Goal: Task Accomplishment & Management: Use online tool/utility

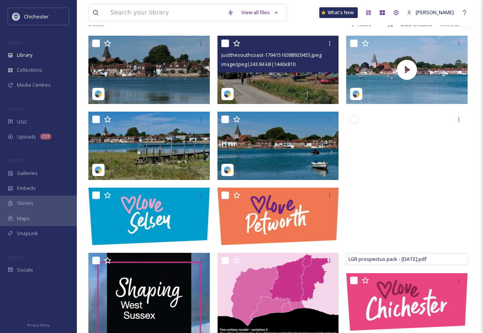
scroll to position [77, 0]
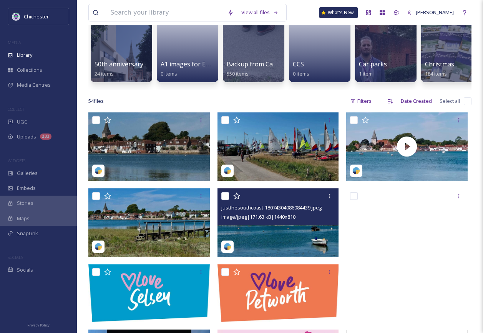
click at [225, 200] on input "checkbox" at bounding box center [225, 196] width 8 height 8
checkbox input "true"
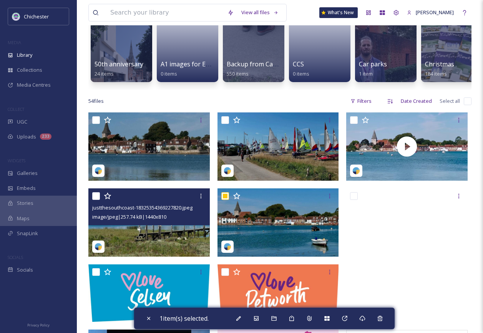
click at [97, 200] on input "checkbox" at bounding box center [96, 196] width 8 height 8
checkbox input "true"
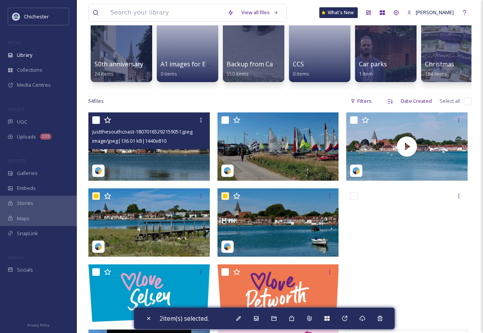
click at [96, 124] on input "checkbox" at bounding box center [96, 120] width 8 height 8
checkbox input "true"
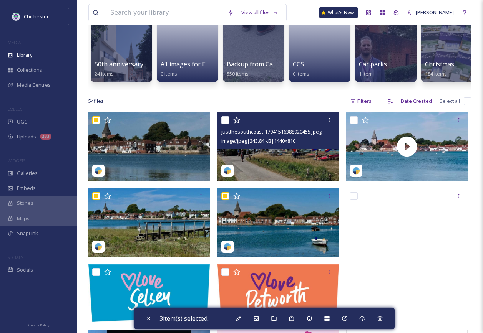
click at [226, 124] on input "checkbox" at bounding box center [225, 120] width 8 height 8
checkbox input "true"
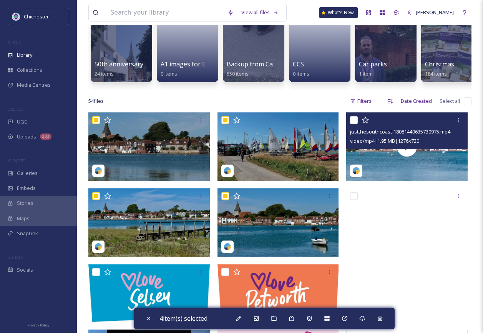
click at [355, 124] on input "checkbox" at bounding box center [354, 120] width 8 height 8
checkbox input "true"
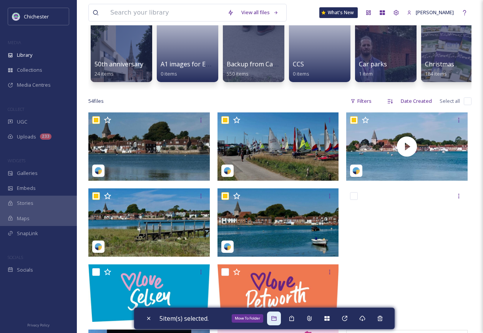
click at [273, 319] on icon at bounding box center [274, 319] width 6 height 6
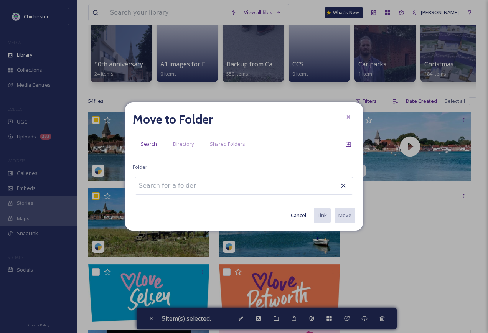
click at [190, 185] on input at bounding box center [177, 185] width 84 height 17
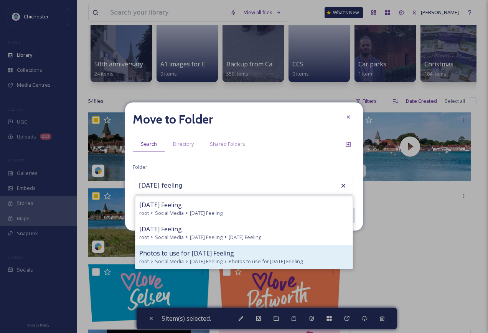
click at [188, 255] on span "Photos to use for [DATE] Feeling" at bounding box center [186, 253] width 95 height 9
type input "Photos to use for [DATE] Feeling"
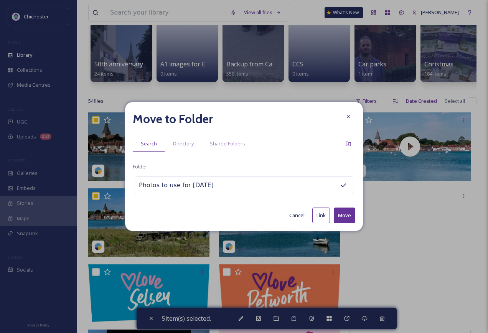
click at [339, 216] on button "Move" at bounding box center [345, 216] width 22 height 16
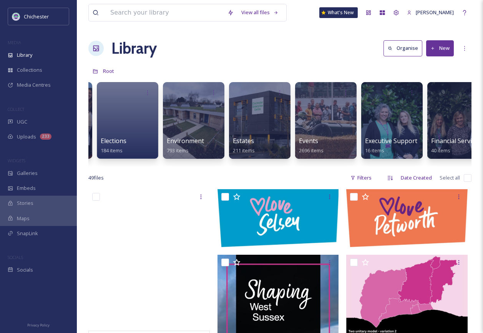
scroll to position [0, 1346]
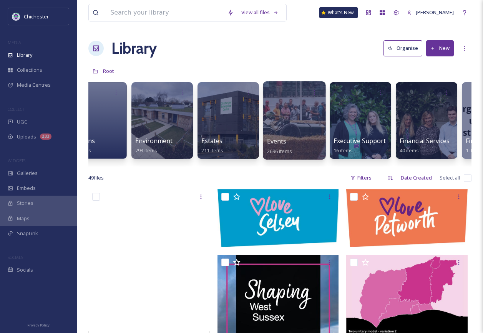
click at [281, 146] on span "Events" at bounding box center [277, 141] width 20 height 8
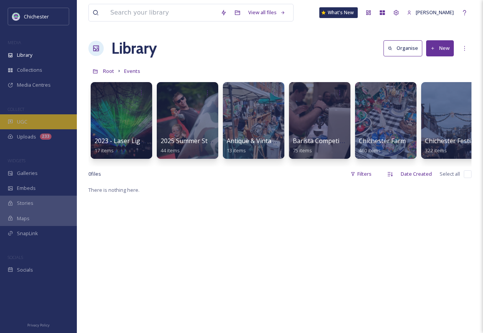
click at [30, 123] on div "UGC" at bounding box center [38, 121] width 77 height 15
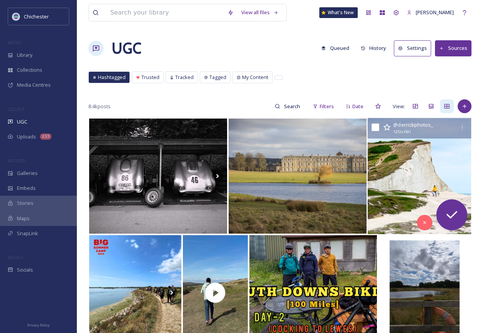
click at [395, 201] on img at bounding box center [418, 176] width 103 height 116
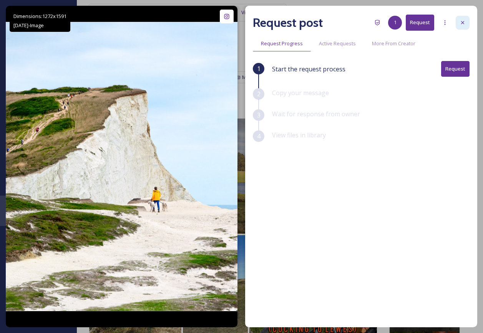
click at [464, 23] on icon at bounding box center [462, 23] width 6 height 6
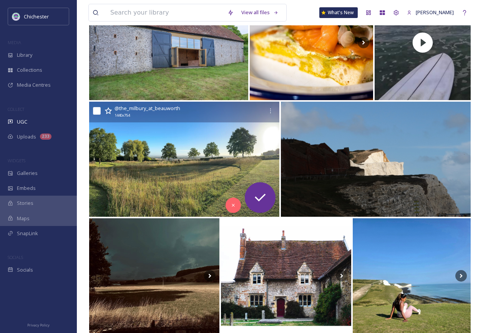
scroll to position [499, 0]
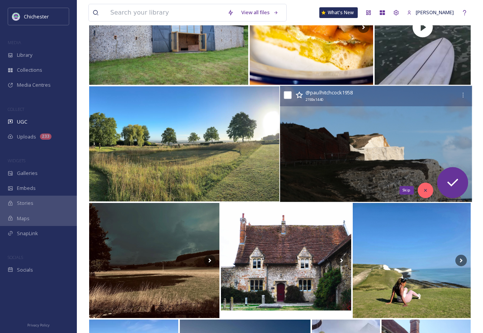
click at [424, 194] on div "Skip" at bounding box center [424, 190] width 15 height 15
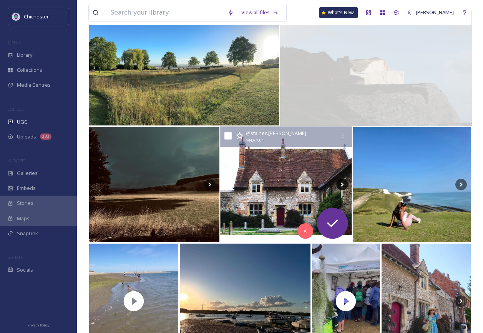
scroll to position [576, 0]
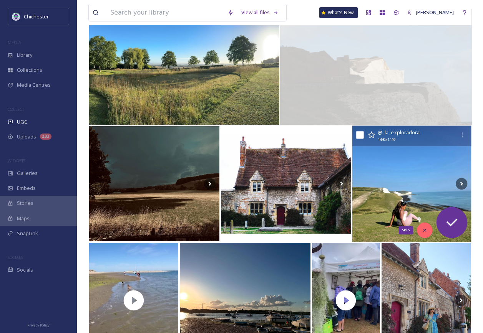
click at [426, 228] on icon at bounding box center [424, 230] width 5 height 5
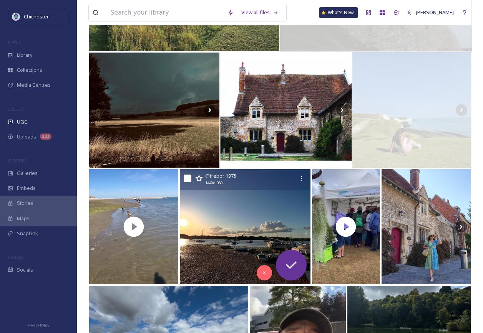
scroll to position [653, 0]
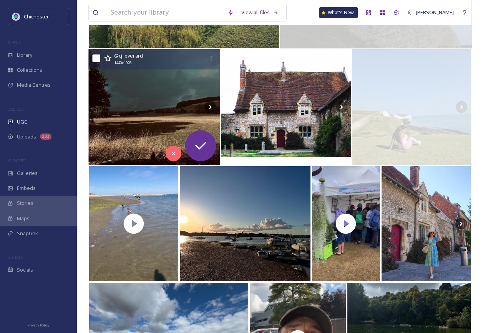
click at [120, 137] on img at bounding box center [154, 107] width 132 height 116
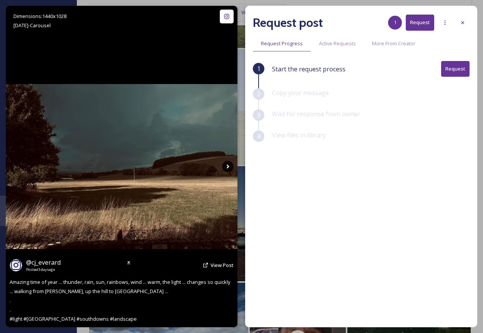
click at [226, 166] on icon at bounding box center [228, 167] width 12 height 12
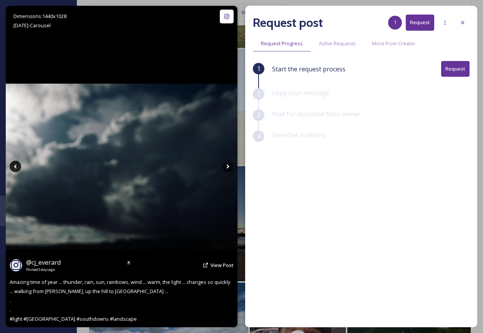
click at [19, 167] on icon at bounding box center [16, 167] width 12 height 12
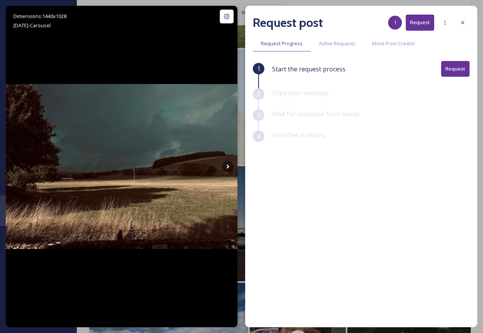
click at [463, 19] on div at bounding box center [462, 23] width 14 height 14
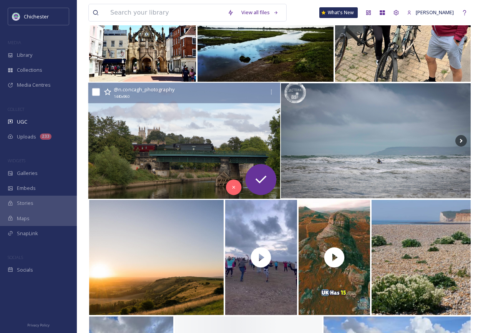
scroll to position [1229, 0]
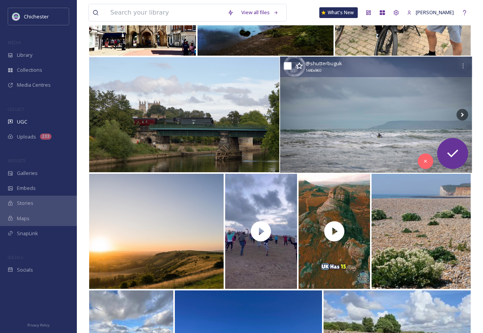
click at [344, 146] on img at bounding box center [376, 115] width 192 height 116
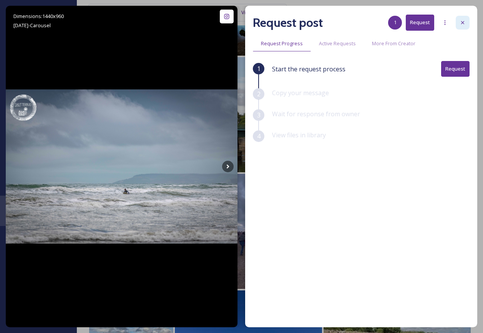
click at [463, 26] on div at bounding box center [462, 23] width 14 height 14
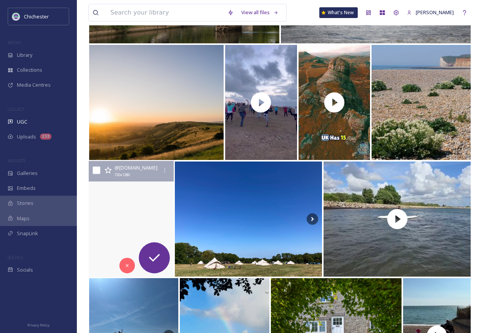
scroll to position [1344, 0]
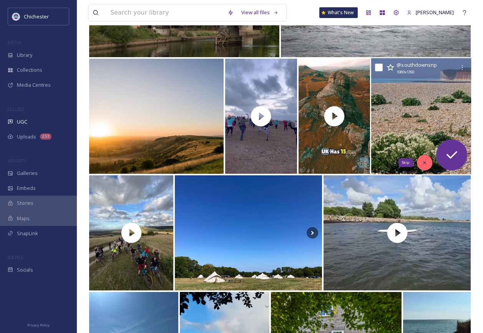
click at [424, 162] on icon at bounding box center [424, 163] width 3 height 3
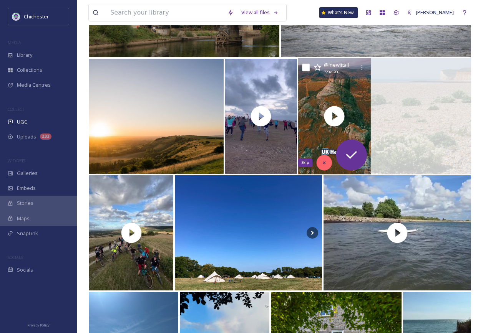
click at [324, 165] on icon at bounding box center [323, 162] width 5 height 5
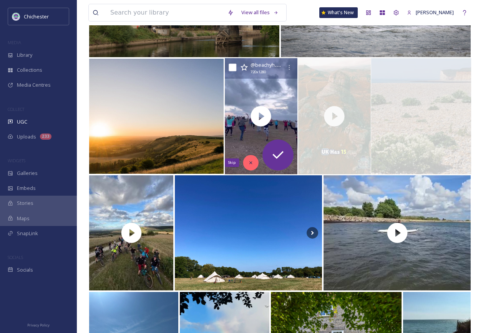
click at [253, 164] on icon at bounding box center [250, 162] width 5 height 5
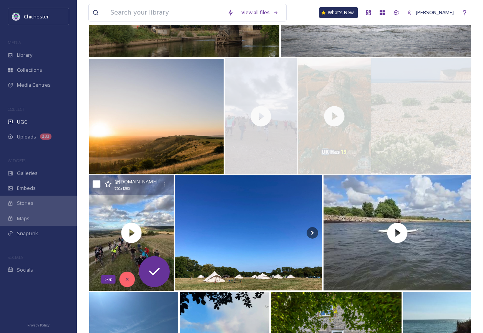
click at [127, 275] on div "Skip" at bounding box center [126, 279] width 15 height 15
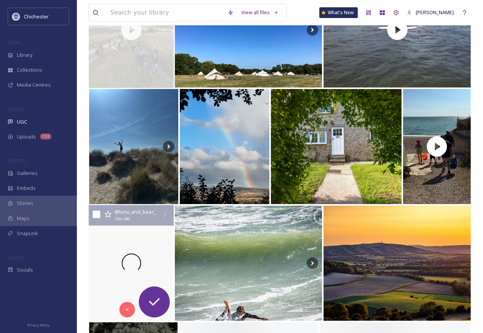
scroll to position [1613, 0]
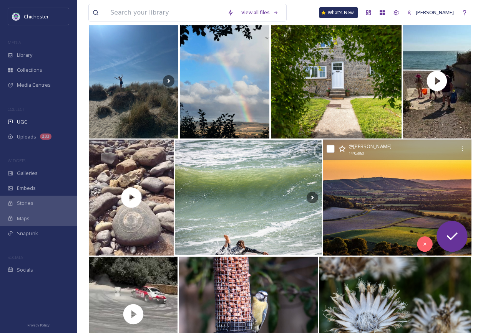
click at [347, 232] on img at bounding box center [397, 198] width 149 height 116
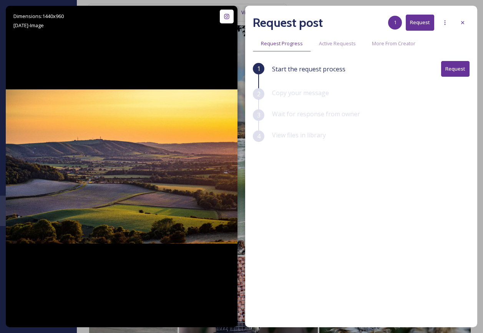
click at [463, 65] on button "Request" at bounding box center [455, 69] width 28 height 16
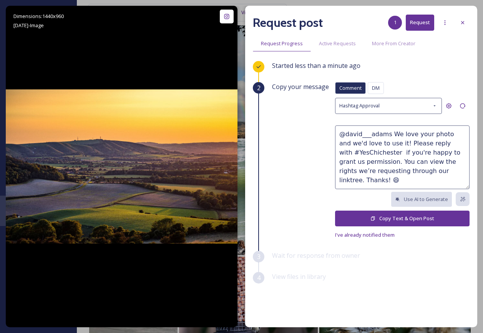
click at [388, 217] on button "Copy Text & Open Post" at bounding box center [402, 219] width 134 height 16
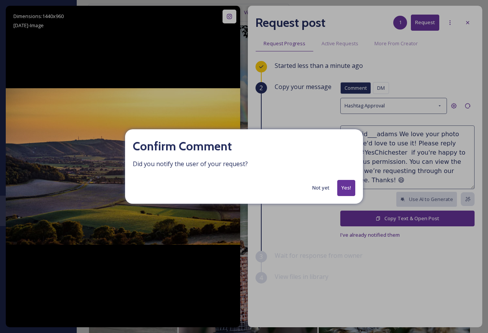
click at [340, 191] on button "Yes!" at bounding box center [347, 188] width 18 height 16
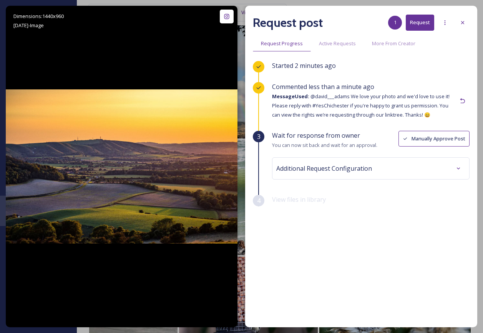
click at [432, 141] on button "Manually Approve Post" at bounding box center [433, 139] width 71 height 16
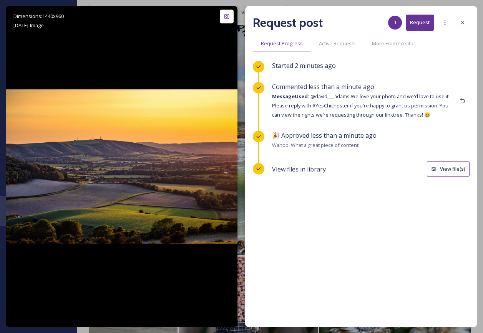
click at [260, 135] on icon at bounding box center [258, 137] width 6 height 6
click at [441, 24] on div at bounding box center [445, 23] width 14 height 14
click at [461, 57] on div "Request post 1 Request Request Progress Active Requests More From Creator Start…" at bounding box center [361, 167] width 232 height 322
click at [457, 168] on button "View file(s)" at bounding box center [448, 169] width 43 height 16
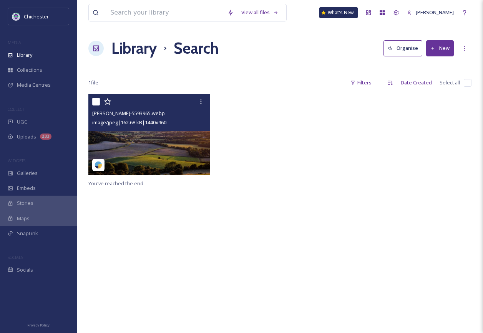
click at [94, 101] on input "checkbox" at bounding box center [96, 102] width 8 height 8
checkbox input "true"
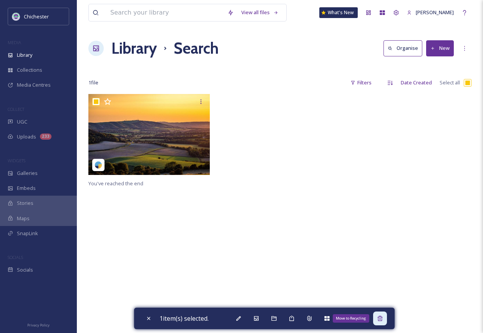
click at [381, 319] on icon at bounding box center [379, 318] width 5 height 5
checkbox input "false"
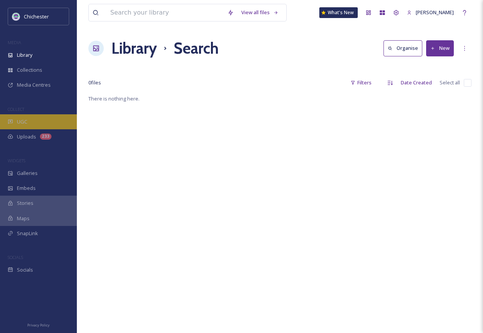
click at [28, 124] on div "UGC" at bounding box center [38, 121] width 77 height 15
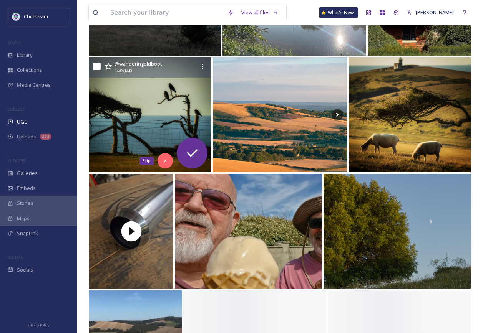
scroll to position [3225, 0]
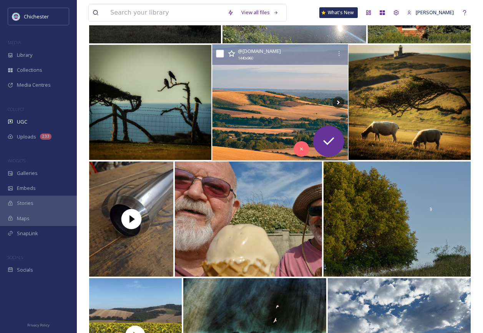
click at [230, 133] on img at bounding box center [280, 103] width 136 height 116
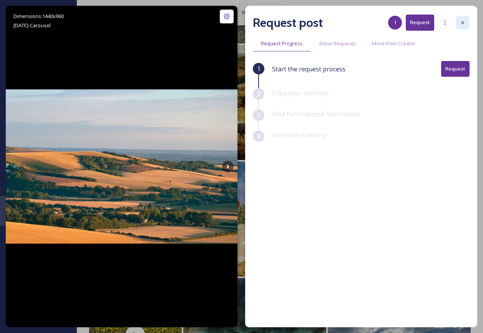
click at [463, 23] on icon at bounding box center [462, 23] width 6 height 6
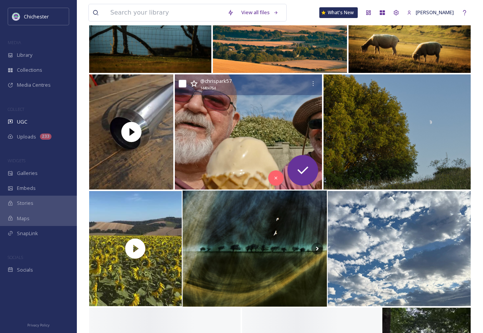
scroll to position [3379, 0]
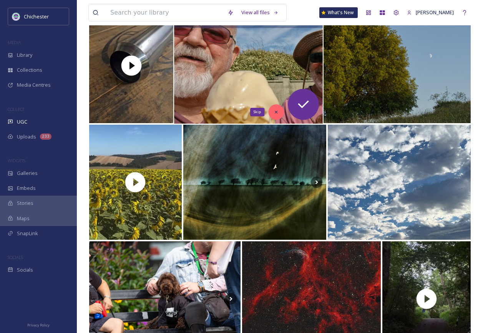
click at [276, 111] on icon at bounding box center [275, 111] width 5 height 5
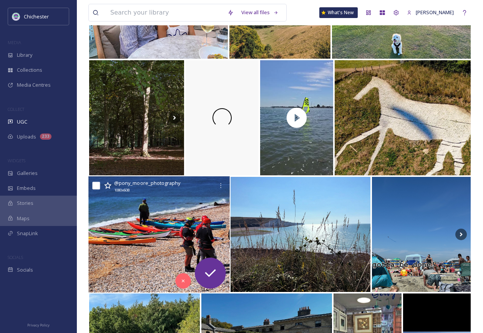
scroll to position [4492, 0]
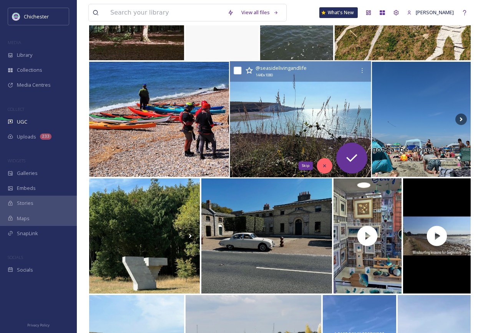
click at [326, 164] on icon at bounding box center [324, 165] width 5 height 5
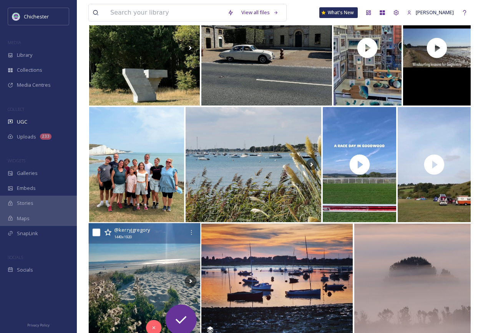
scroll to position [4799, 0]
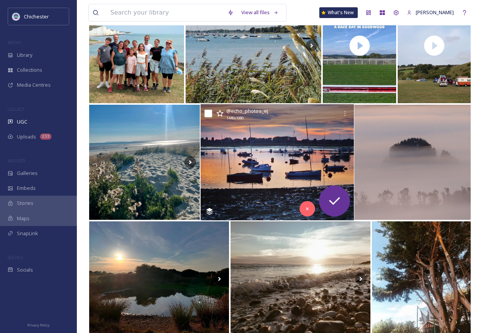
click at [257, 179] on img at bounding box center [276, 162] width 153 height 116
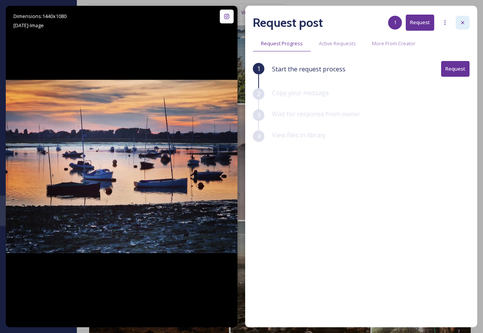
click at [467, 23] on div at bounding box center [462, 23] width 14 height 14
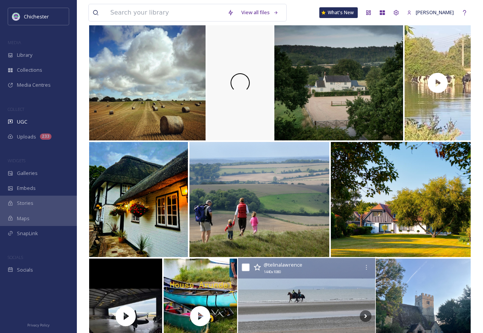
scroll to position [6028, 0]
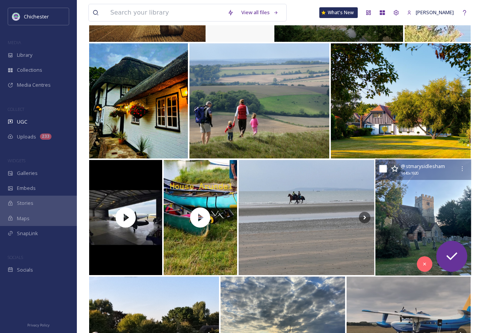
click at [385, 267] on img at bounding box center [423, 218] width 96 height 116
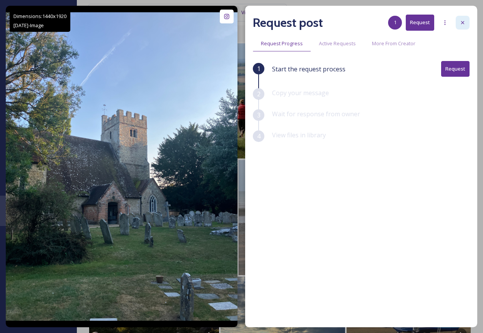
click at [462, 18] on div at bounding box center [462, 23] width 14 height 14
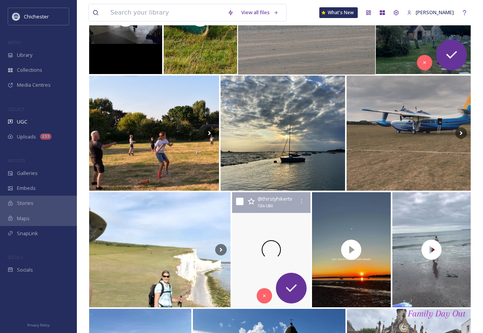
scroll to position [6297, 0]
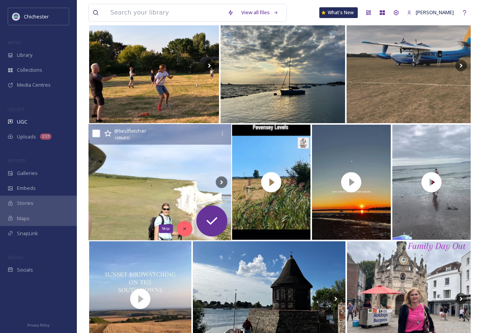
click at [184, 232] on icon at bounding box center [184, 228] width 5 height 5
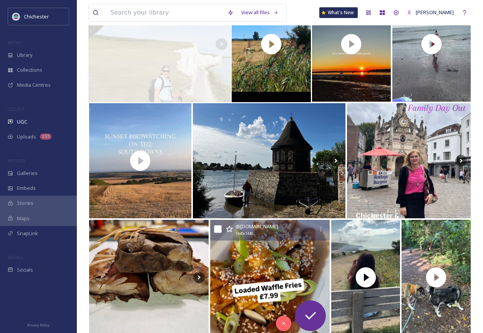
scroll to position [6451, 0]
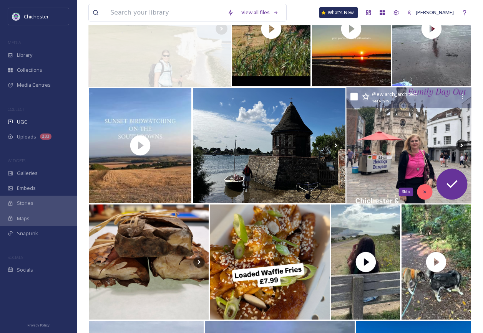
click at [422, 195] on div "Skip" at bounding box center [424, 191] width 15 height 15
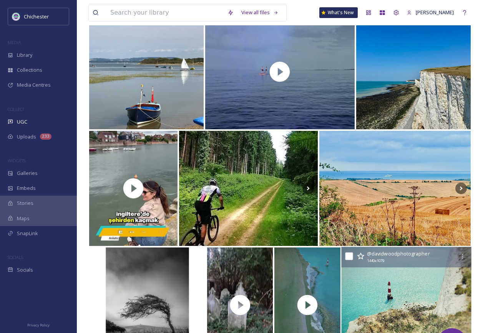
scroll to position [6911, 0]
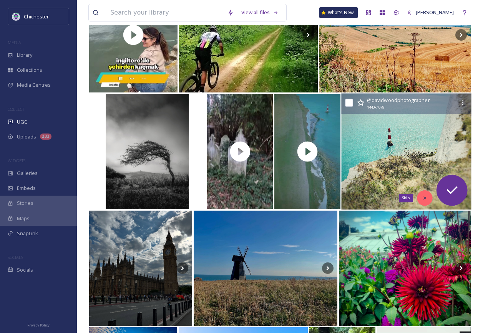
click at [422, 198] on icon at bounding box center [424, 197] width 5 height 5
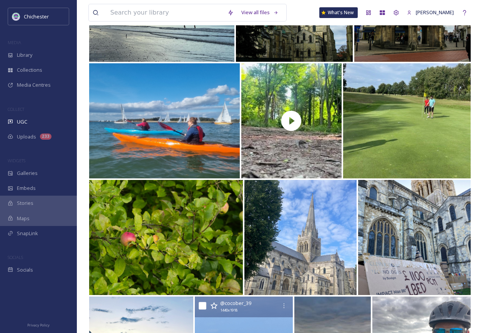
scroll to position [7679, 0]
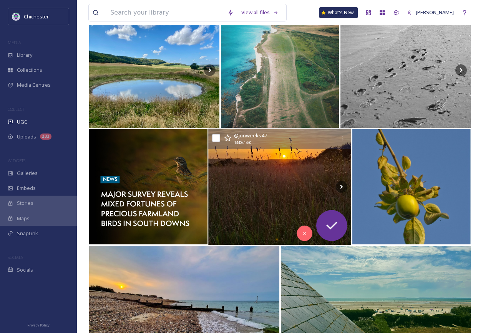
scroll to position [8063, 0]
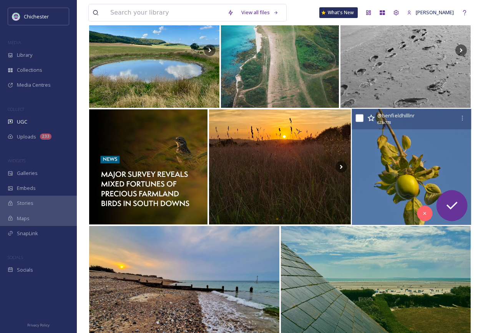
click at [370, 212] on img at bounding box center [411, 167] width 120 height 116
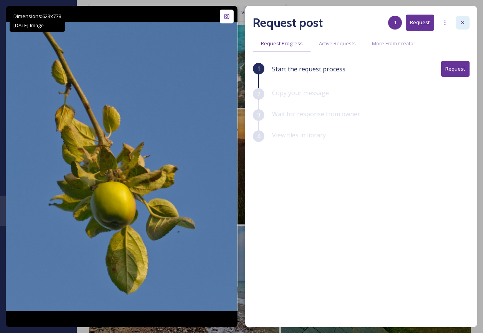
click at [462, 22] on icon at bounding box center [462, 23] width 6 height 6
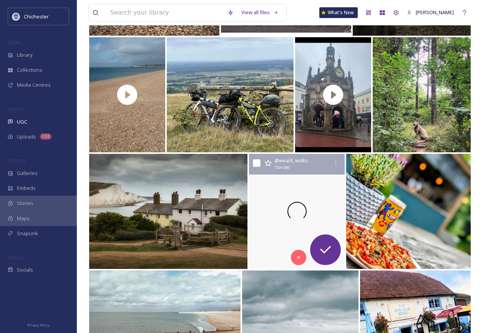
scroll to position [8601, 0]
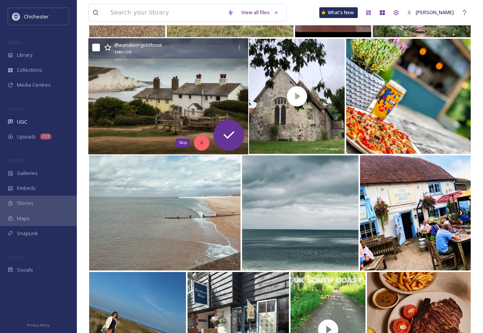
click at [204, 143] on icon at bounding box center [201, 142] width 5 height 5
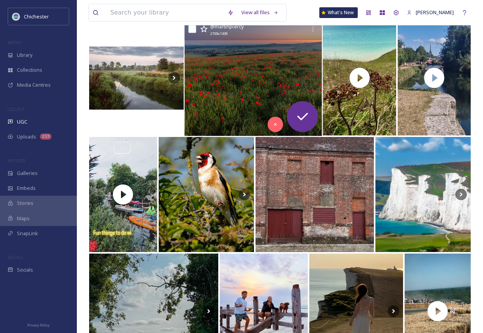
scroll to position [8985, 0]
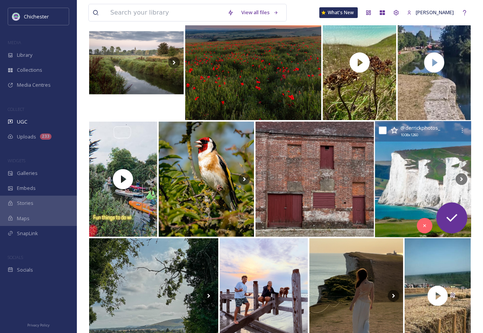
click at [395, 198] on img at bounding box center [423, 179] width 96 height 116
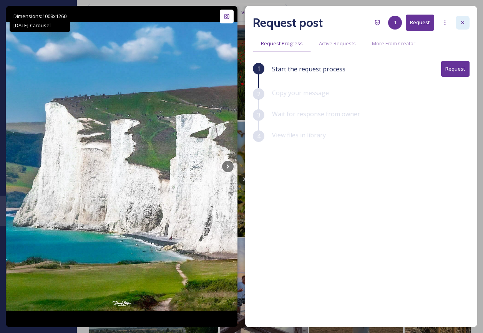
click at [465, 24] on div at bounding box center [462, 23] width 14 height 14
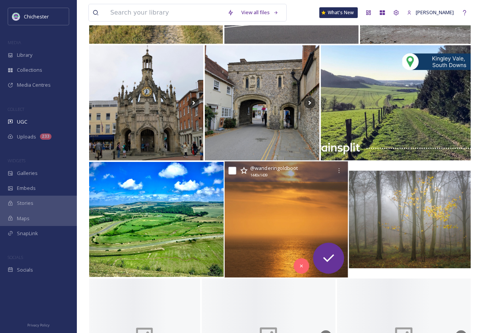
scroll to position [9561, 0]
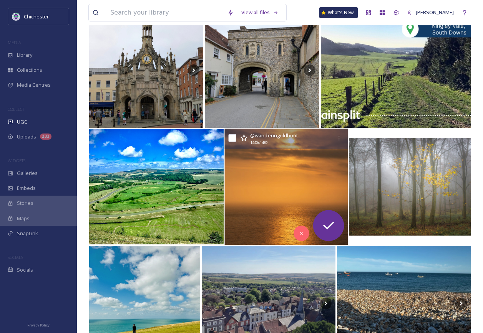
click at [250, 218] on img at bounding box center [285, 187] width 123 height 116
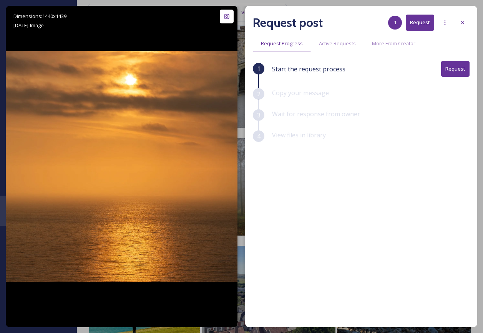
click at [449, 73] on button "Request" at bounding box center [455, 69] width 28 height 16
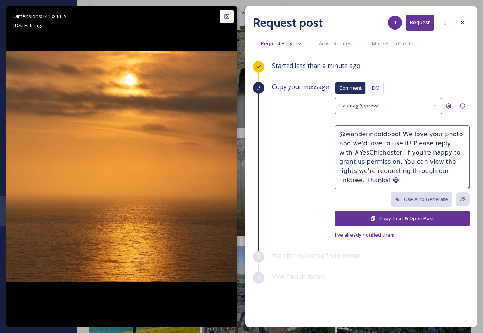
click at [352, 217] on button "Copy Text & Open Post" at bounding box center [402, 219] width 134 height 16
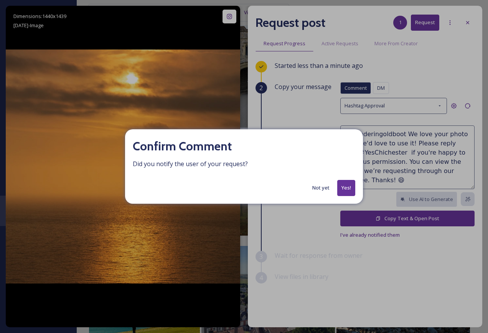
click at [321, 189] on button "Not yet" at bounding box center [321, 187] width 25 height 15
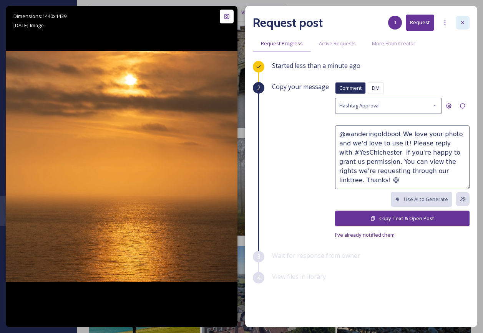
click at [464, 24] on icon at bounding box center [462, 23] width 6 height 6
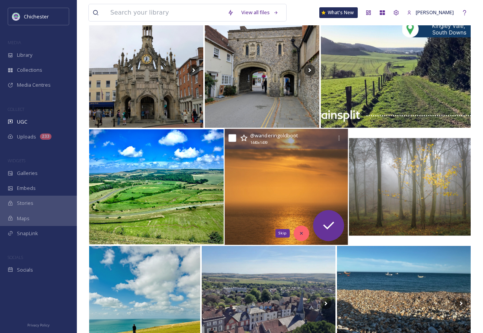
click at [301, 235] on icon at bounding box center [300, 233] width 5 height 5
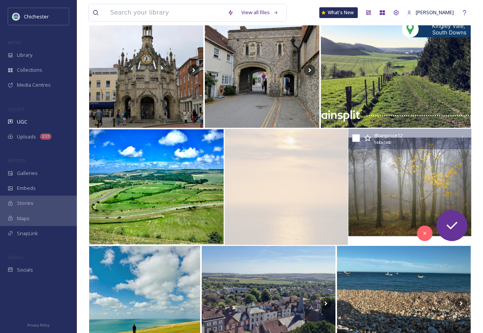
click at [378, 219] on img at bounding box center [409, 187] width 123 height 116
